Goal: Information Seeking & Learning: Understand process/instructions

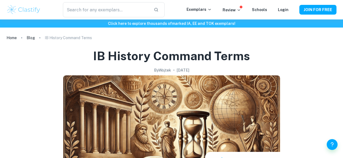
checkbox input "true"
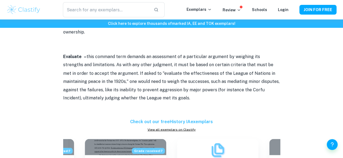
scroll to position [433, 0]
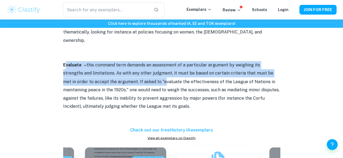
drag, startPoint x: 64, startPoint y: 49, endPoint x: 133, endPoint y: 65, distance: 70.3
click at [133, 65] on p "Evaluate – this command term demands an assessment of a particular argument by …" at bounding box center [171, 85] width 217 height 49
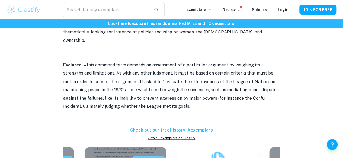
click at [152, 92] on p "Evaluate – this command term demands an assessment of a particular argument by …" at bounding box center [171, 85] width 217 height 49
drag, startPoint x: 151, startPoint y: 92, endPoint x: 64, endPoint y: 48, distance: 97.9
click at [64, 61] on p "Evaluate – this command term demands an assessment of a particular argument by …" at bounding box center [171, 85] width 217 height 49
copy p "Evaluate – this command term demands an assessment of a particular argument by …"
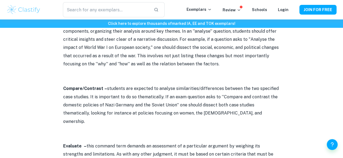
click at [106, 92] on p "Compare/Contrast – students are expected to analyse similarities/differences be…" at bounding box center [171, 105] width 217 height 41
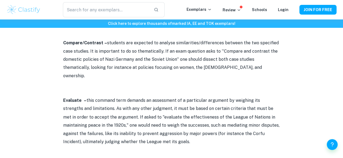
scroll to position [406, 0]
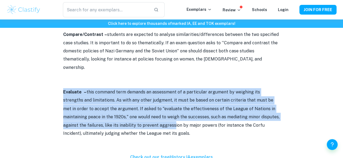
drag, startPoint x: 60, startPoint y: 76, endPoint x: 149, endPoint y: 111, distance: 96.1
click at [149, 111] on div "IB History Command Terms By [PERSON_NAME] • [DATE] Get feedback on your History…" at bounding box center [171, 80] width 330 height 890
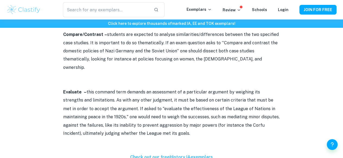
click at [147, 116] on p "Evaluate – this command term demands an assessment of a particular argument by …" at bounding box center [171, 112] width 217 height 49
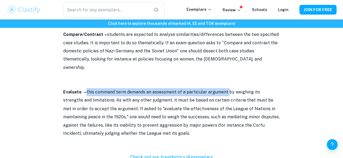
drag, startPoint x: 87, startPoint y: 79, endPoint x: 228, endPoint y: 78, distance: 140.8
click at [228, 88] on p "Evaluate – this command term demands an assessment of a particular argument by …" at bounding box center [171, 112] width 217 height 49
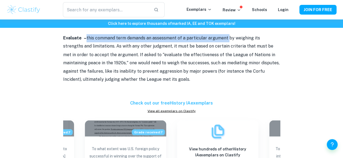
scroll to position [433, 0]
